Goal: Information Seeking & Learning: Learn about a topic

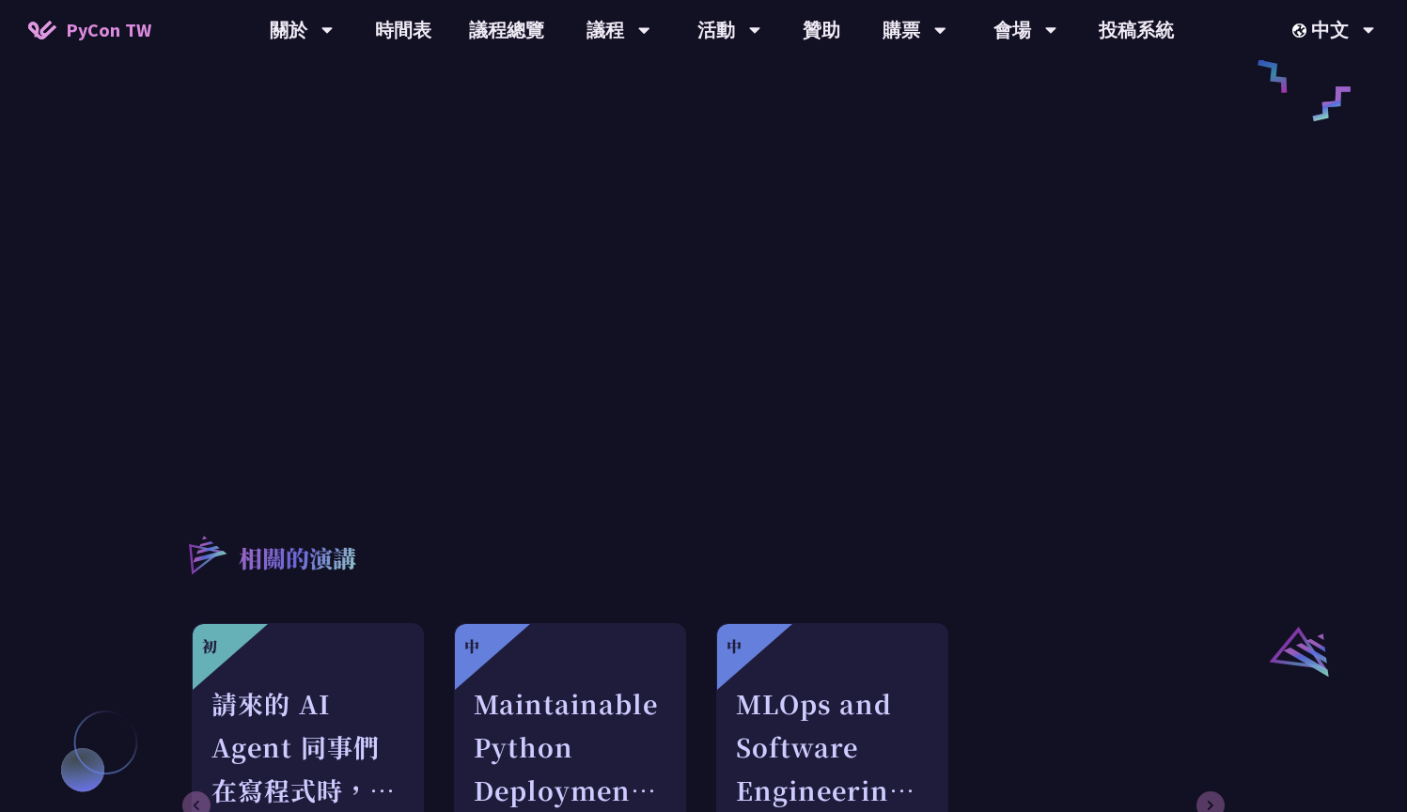
scroll to position [1015, 0]
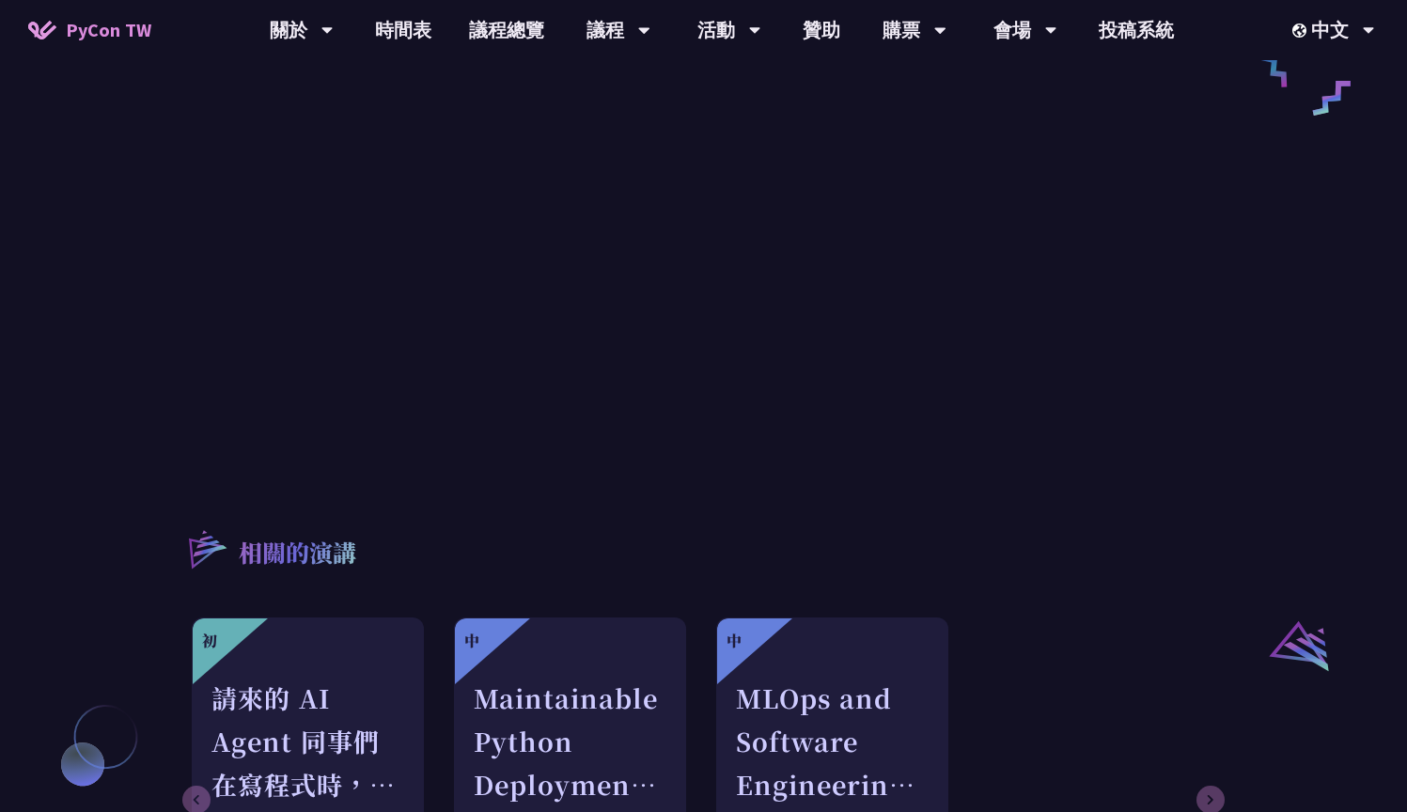
click at [120, 311] on div "Design Foundational Data Engineering Observability [PERSON_NAME] Focused on cre…" at bounding box center [703, 47] width 1407 height 2124
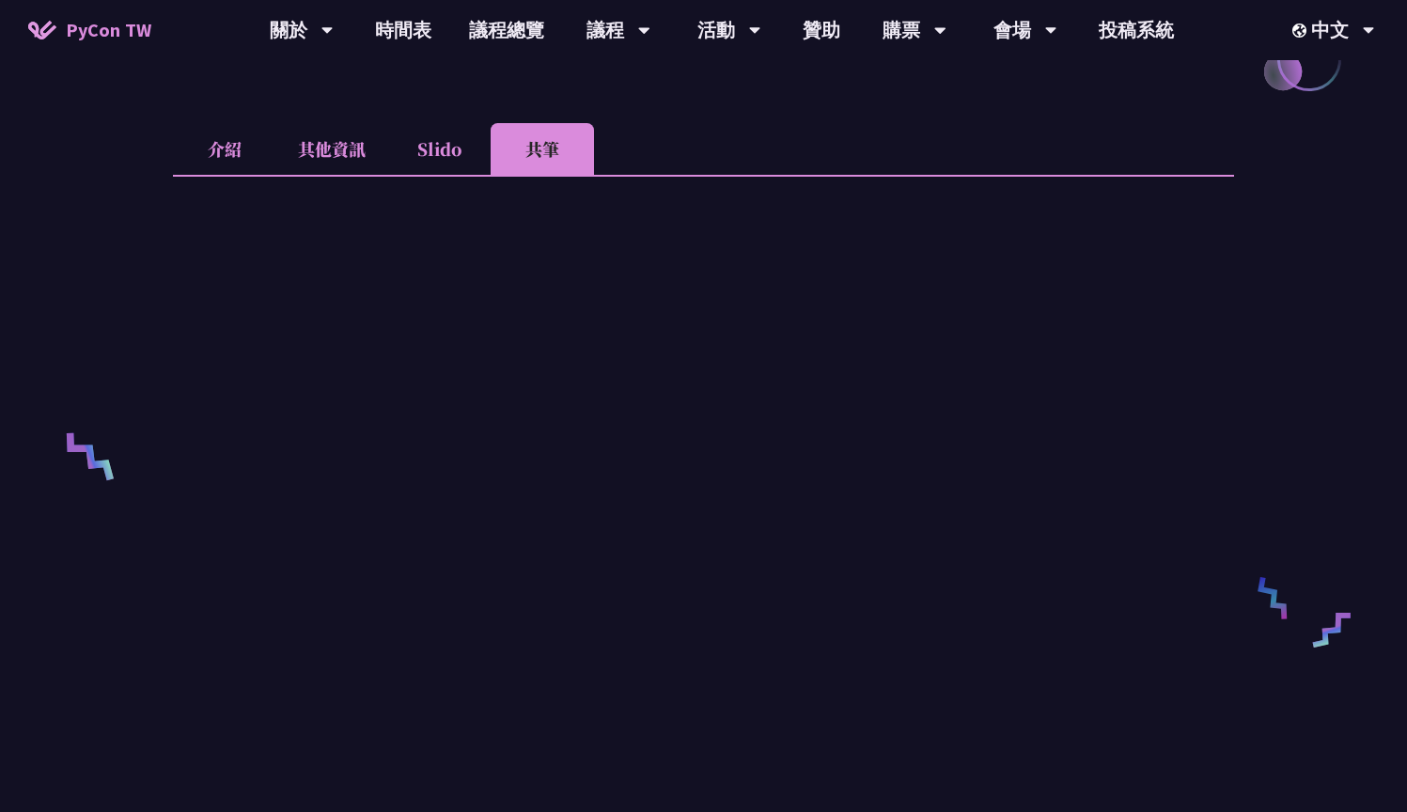
scroll to position [478, 0]
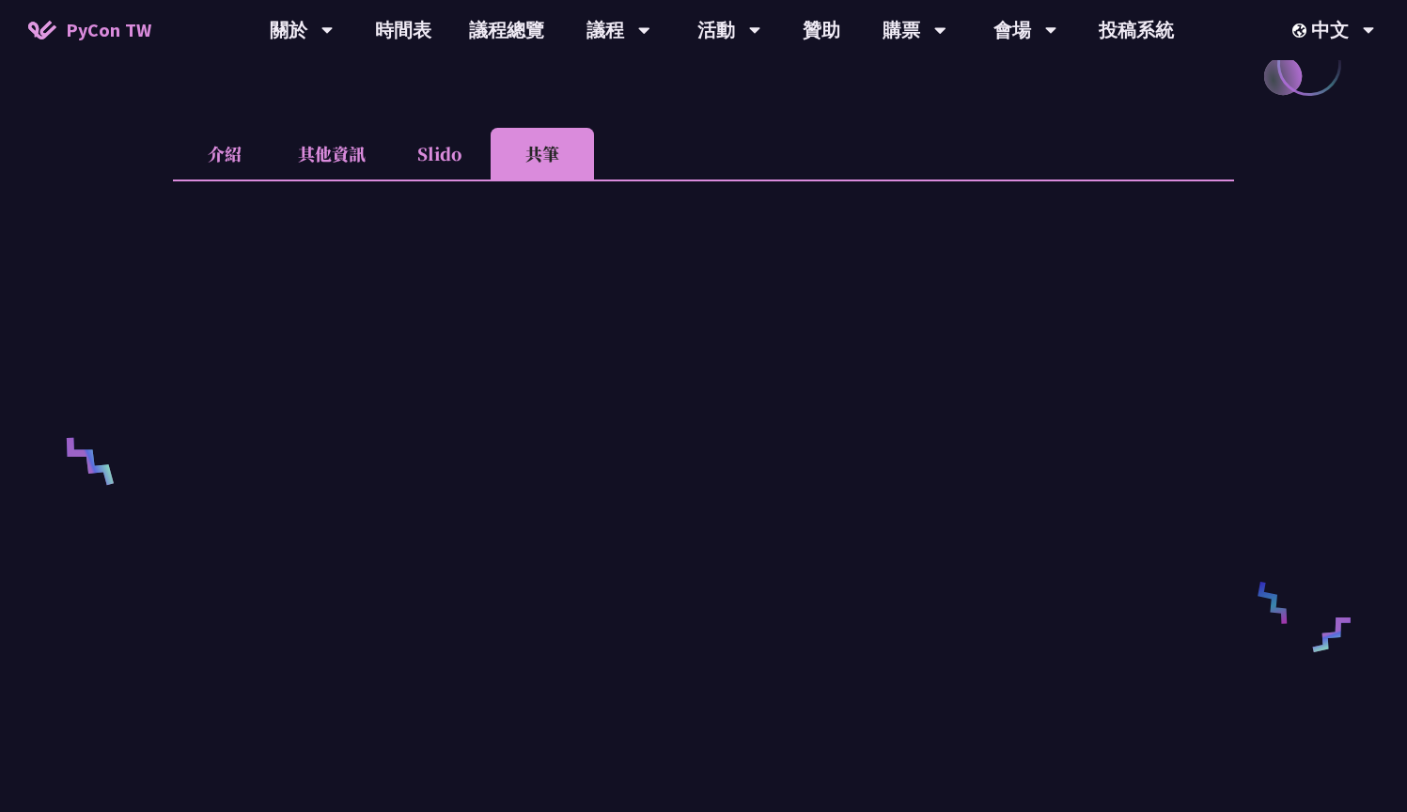
click at [114, 419] on div "Design Foundational Data Engineering Observability [PERSON_NAME] Focused on cre…" at bounding box center [703, 584] width 1407 height 2124
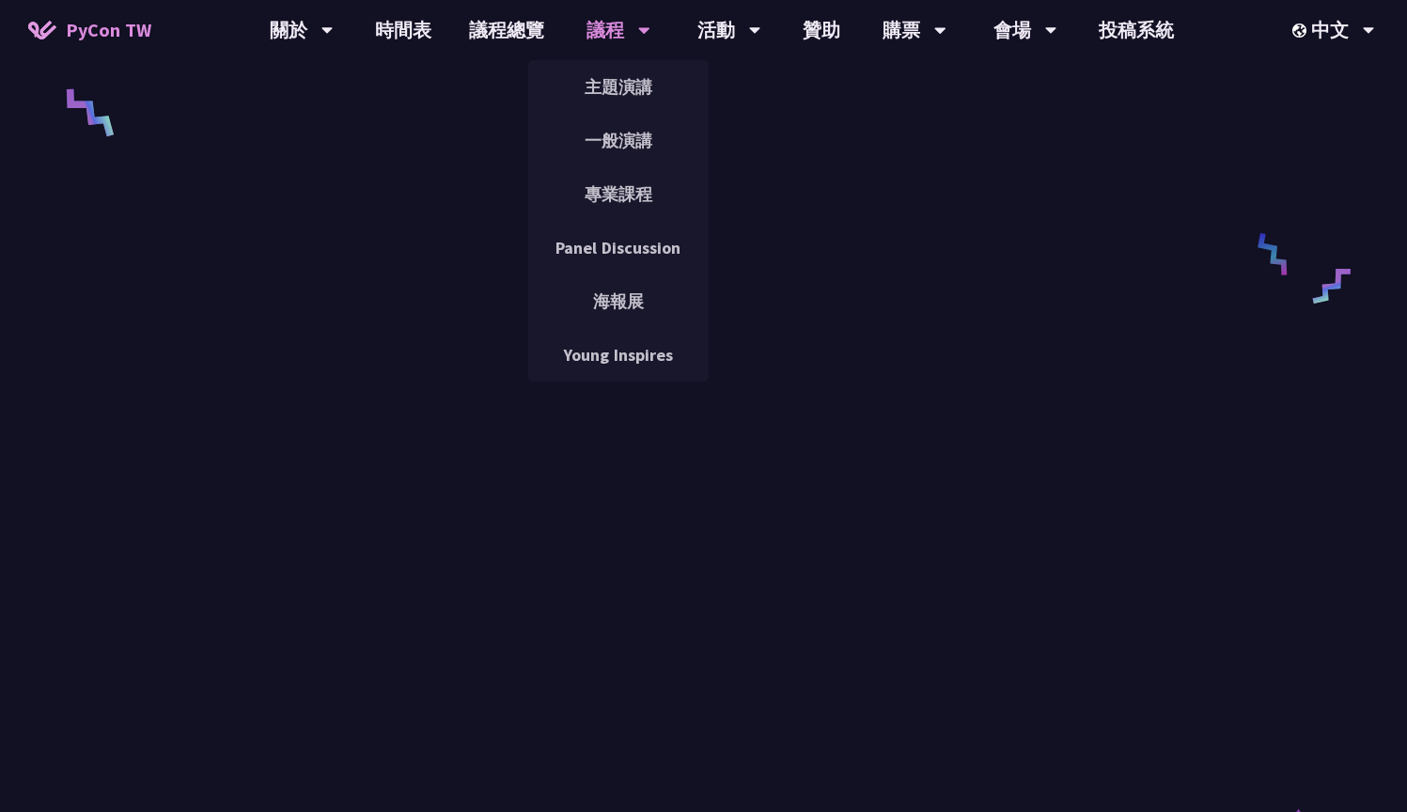
click at [591, 31] on div "議程" at bounding box center [618, 30] width 64 height 60
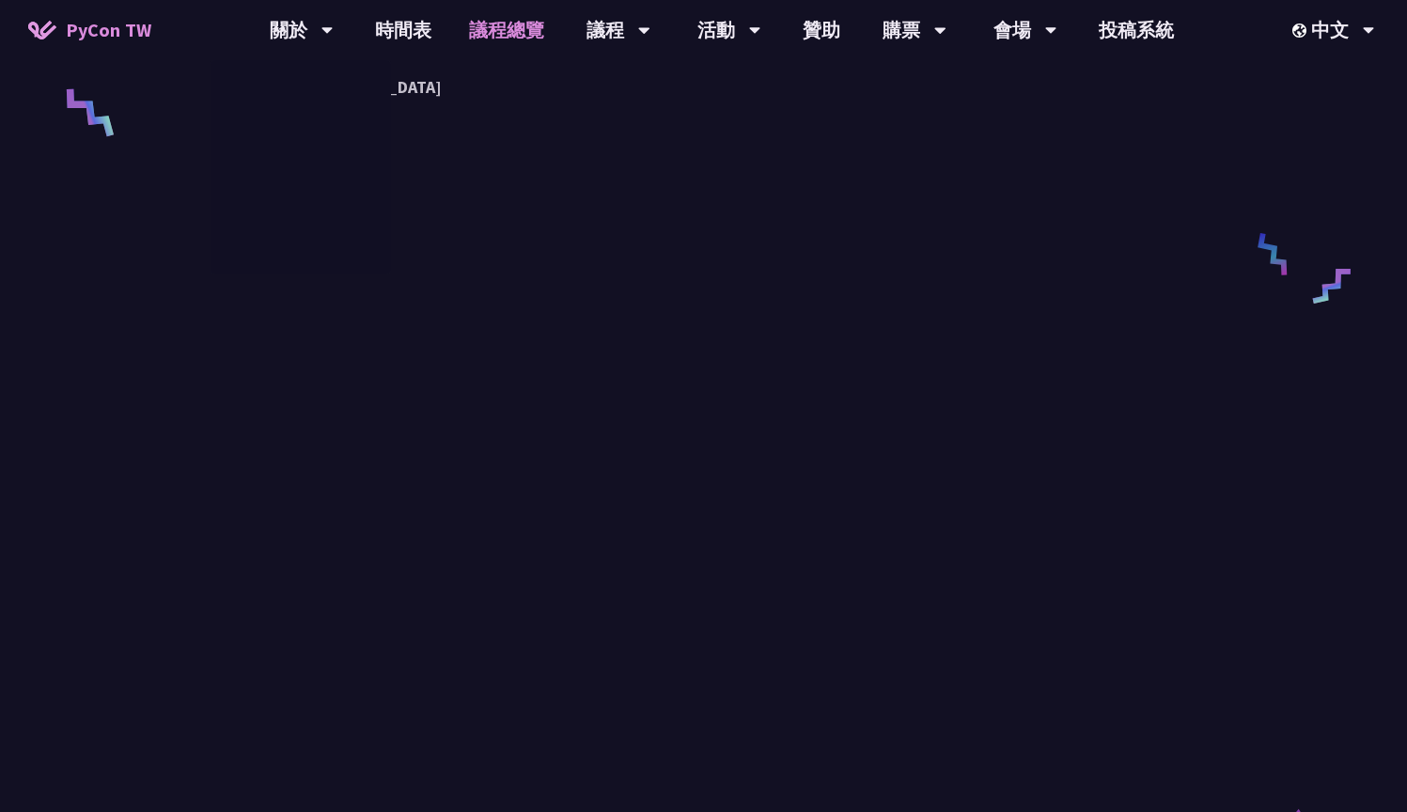
click at [491, 31] on link "議程總覽" at bounding box center [506, 30] width 113 height 60
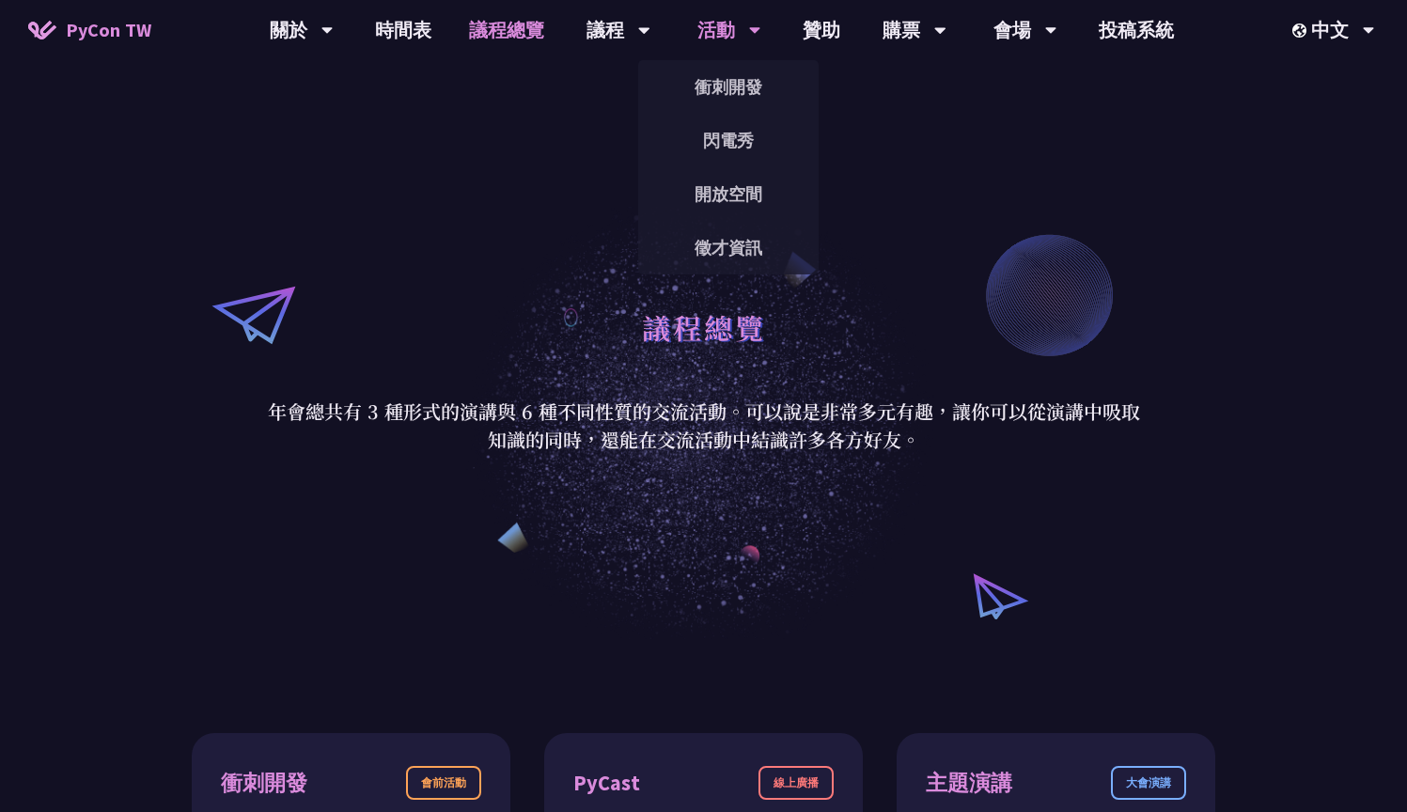
click at [716, 164] on div "閃電秀" at bounding box center [728, 141] width 180 height 54
click at [715, 150] on div "衝刺開發 閃電秀 開放空間 徵才資訊" at bounding box center [728, 167] width 180 height 214
click at [713, 165] on div "閃電秀" at bounding box center [728, 141] width 180 height 54
click at [713, 156] on link "閃電秀" at bounding box center [728, 140] width 180 height 44
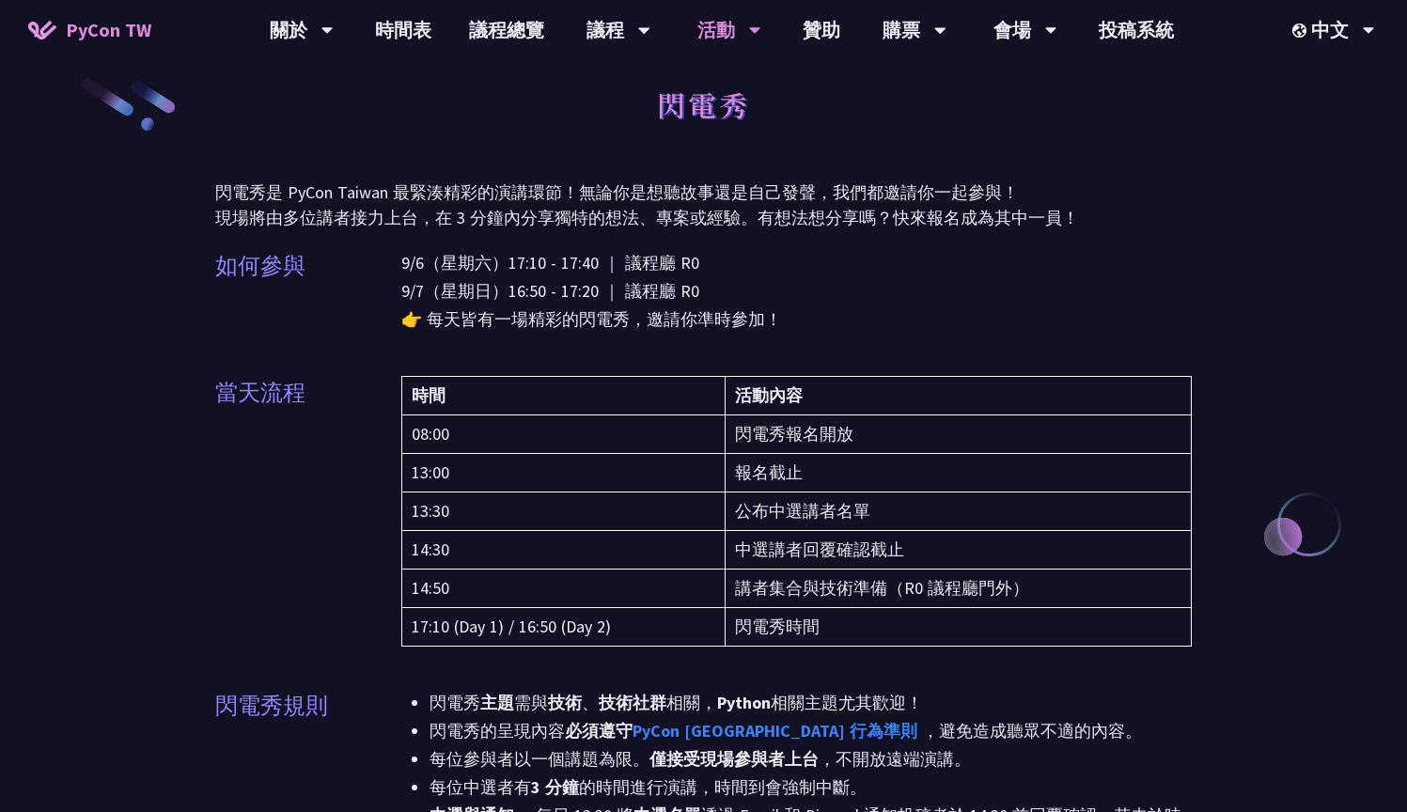
scroll to position [55, 0]
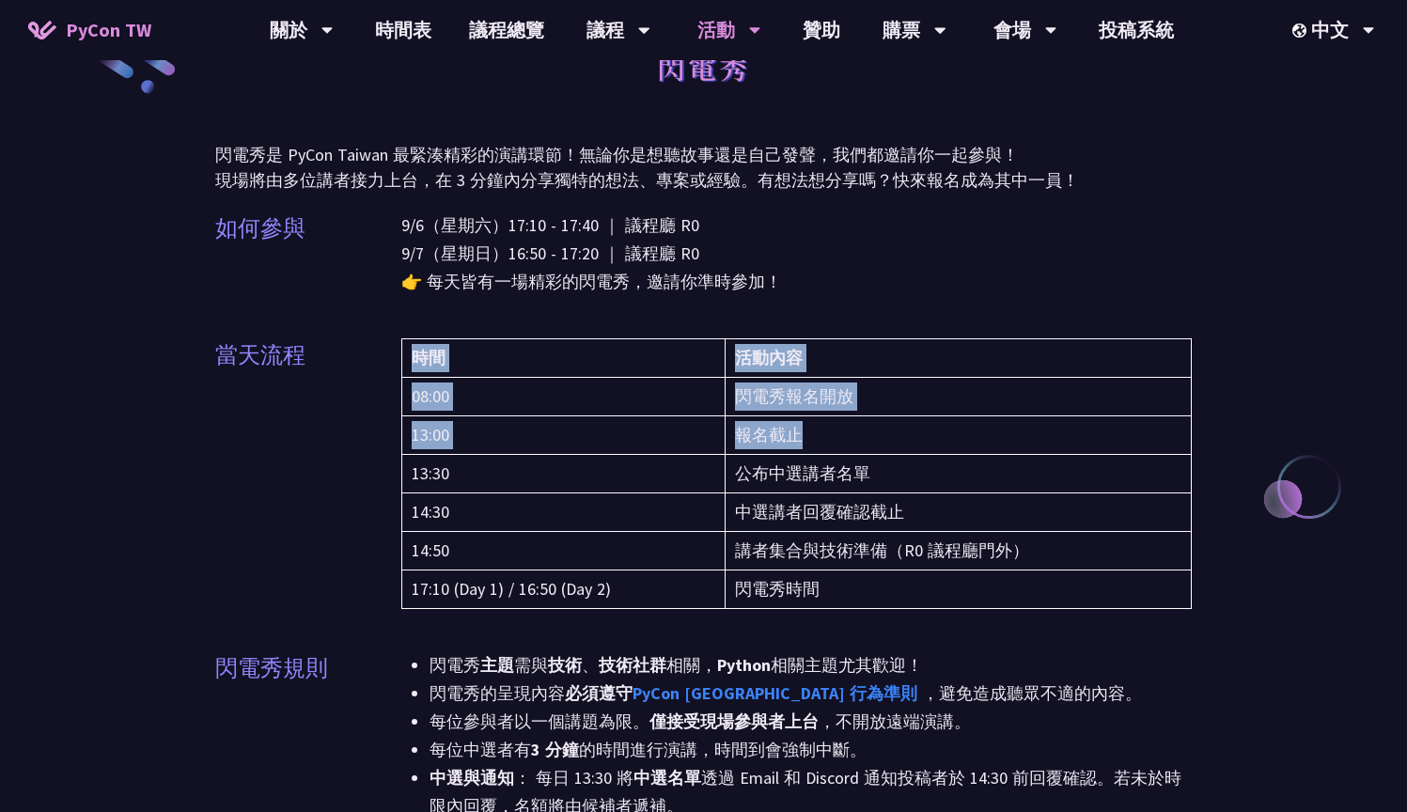
drag, startPoint x: 756, startPoint y: 443, endPoint x: 399, endPoint y: 433, distance: 357.2
click at [399, 433] on div "當天流程 時間 活動內容 08:00 閃電秀報名開放 13:00 報名截止 13:30 公布中選講者名單 14:30 中選講者回覆確認截止 14:50 講者集…" at bounding box center [703, 485] width 977 height 294
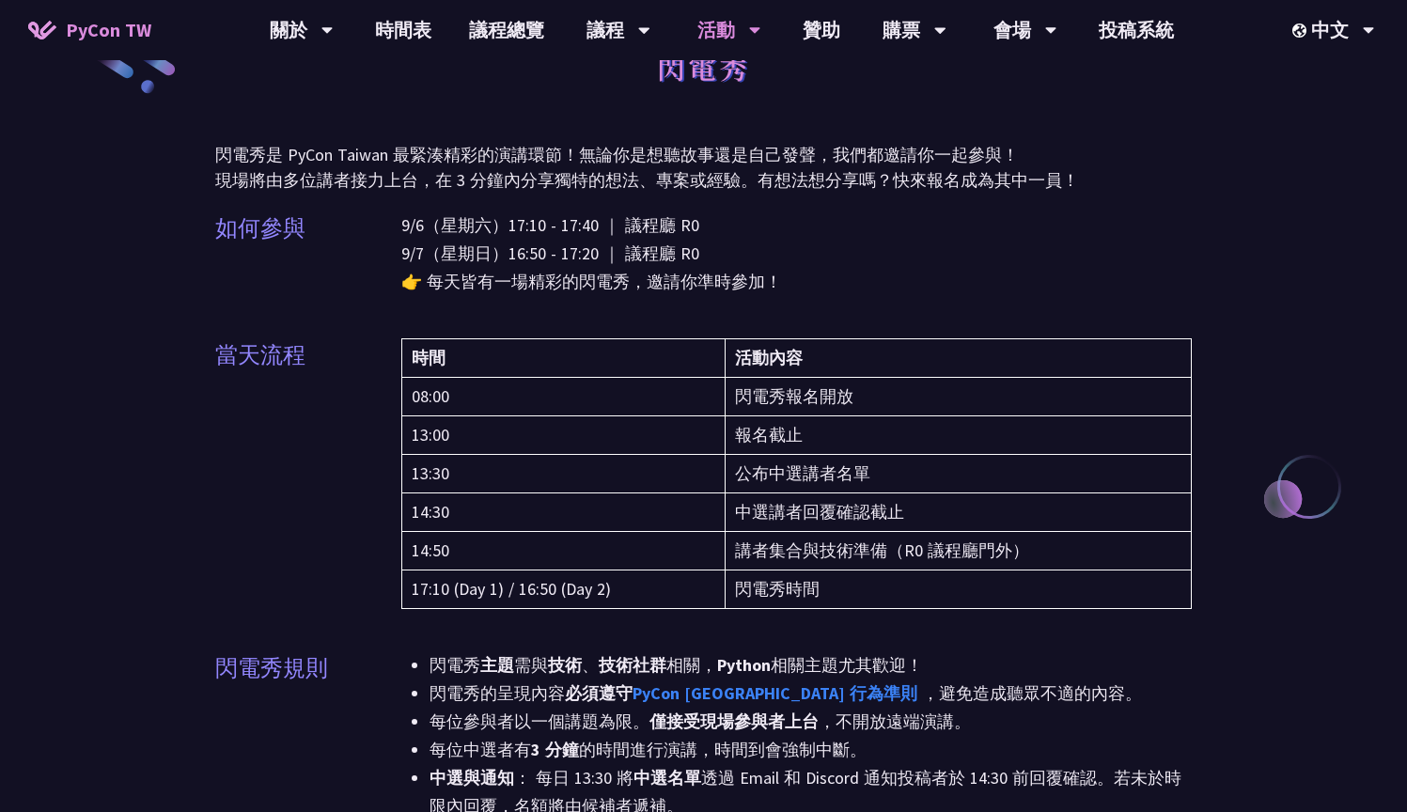
click at [431, 442] on td "13:00" at bounding box center [562, 435] width 323 height 39
click at [872, 392] on td "閃電秀報名開放" at bounding box center [958, 397] width 467 height 39
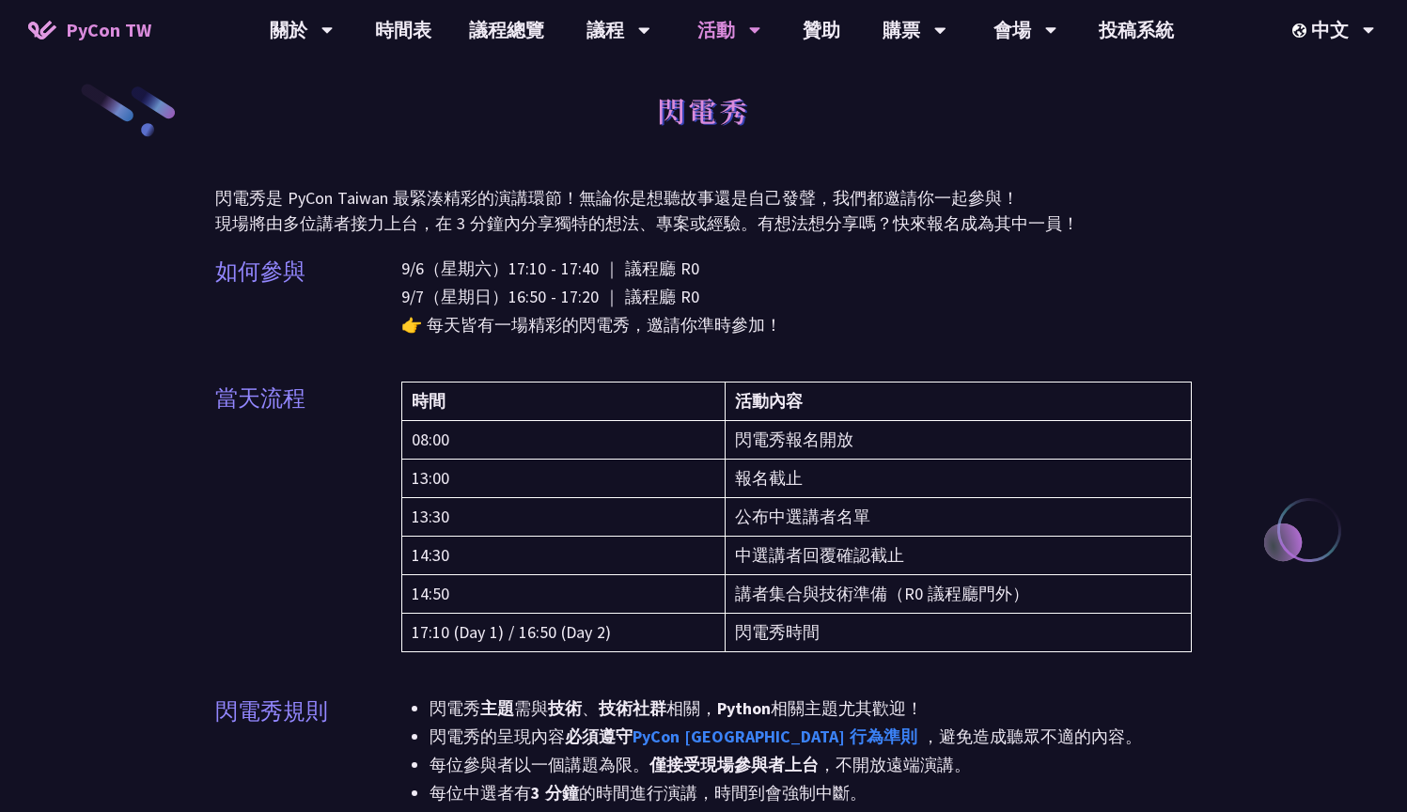
scroll to position [13, 0]
click at [1367, 136] on div "中文" at bounding box center [1332, 140] width 113 height 44
click at [1111, 318] on p "9/6（星期六）17:10 - 17:40 ｜ 議程廳 R0 9/7（星期日）16:50 - 17:20 ｜ 議程廳 R0 👉 每天皆有一場精彩的閃電秀，邀請…" at bounding box center [796, 296] width 791 height 85
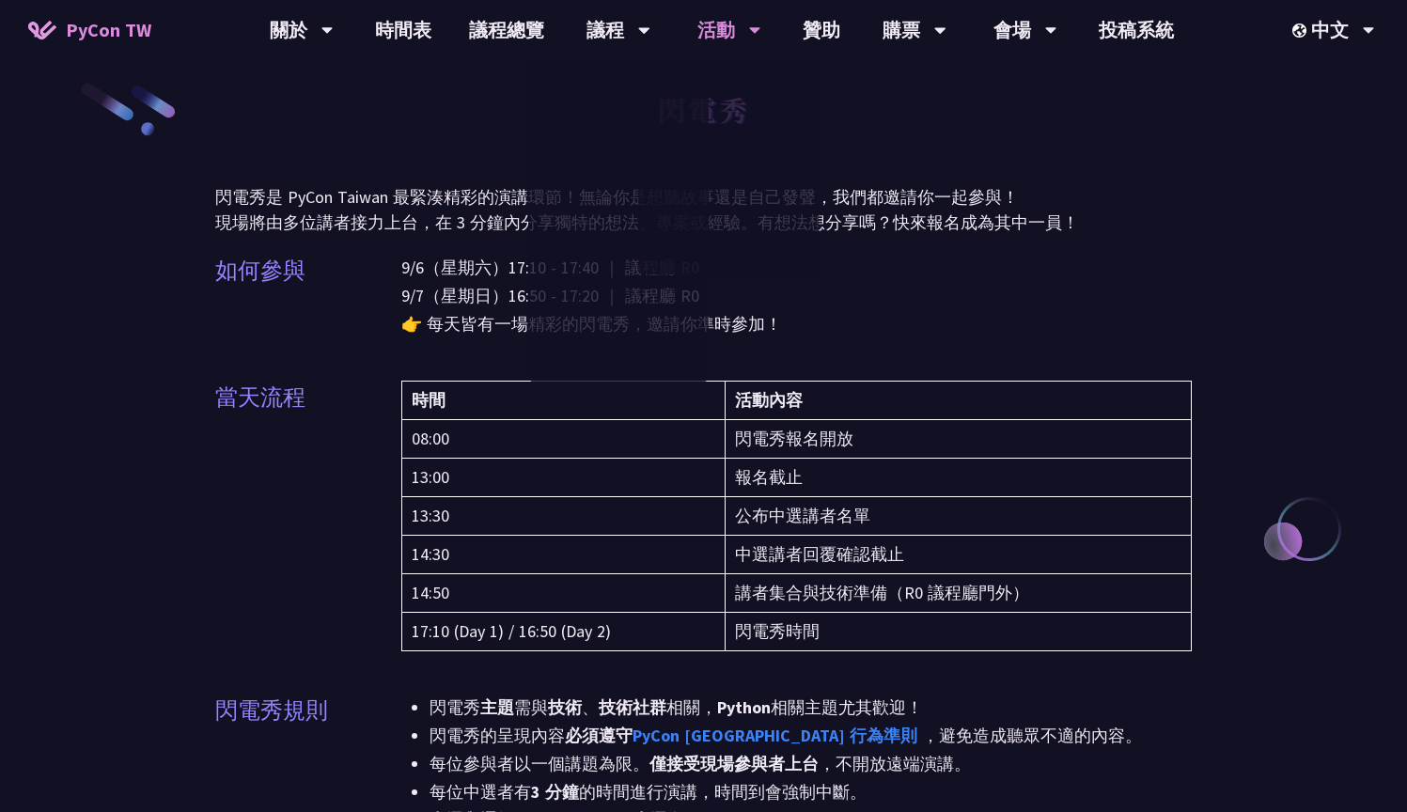
click at [264, 360] on div "如何參與 9/6（星期六）17:10 - 17:40 ｜ 議程廳 R0 9/7（星期日）16:50 - 17:20 ｜ 議程廳 R0 👉 每天皆有一場精彩的閃…" at bounding box center [703, 308] width 977 height 108
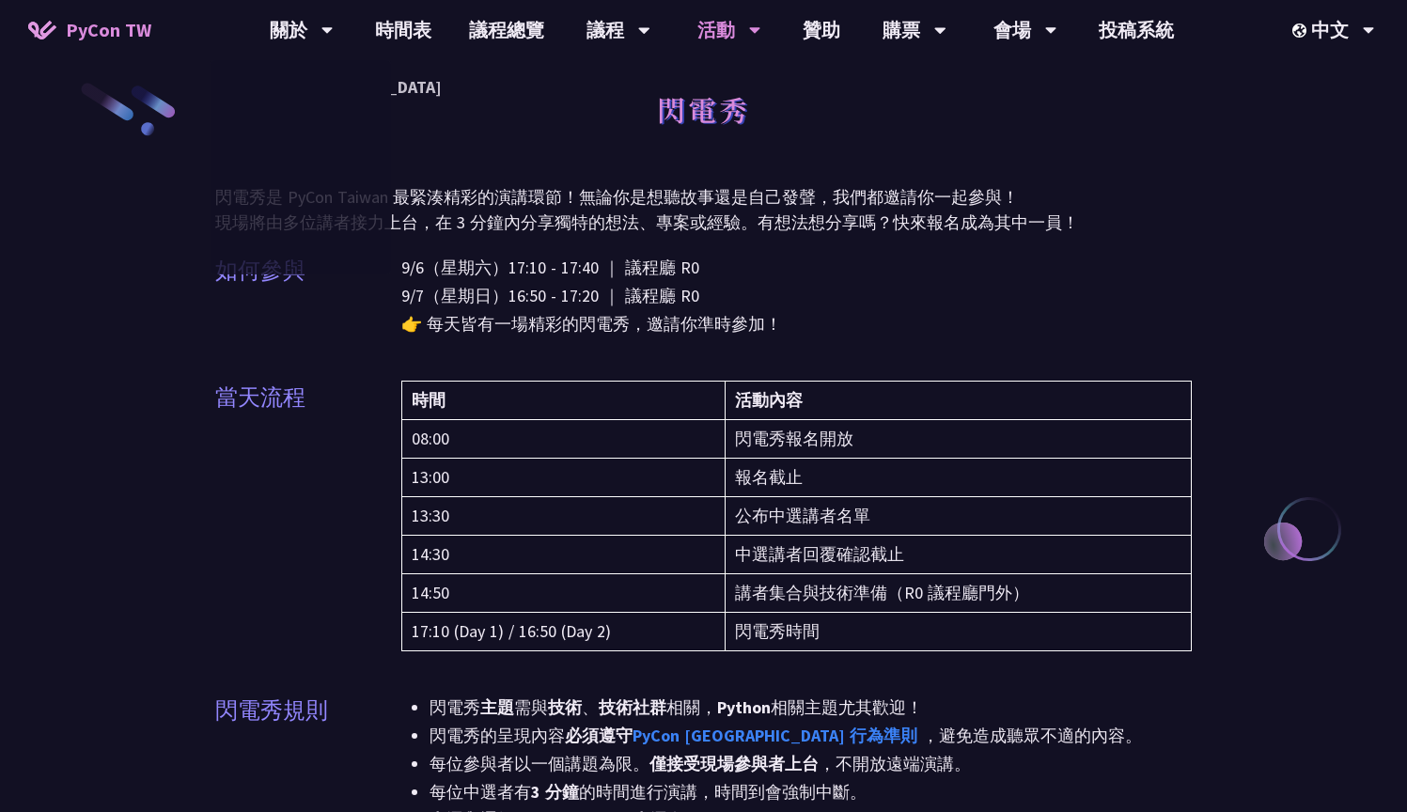
drag, startPoint x: 308, startPoint y: 15, endPoint x: 146, endPoint y: 198, distance: 245.0
